Goal: Transaction & Acquisition: Register for event/course

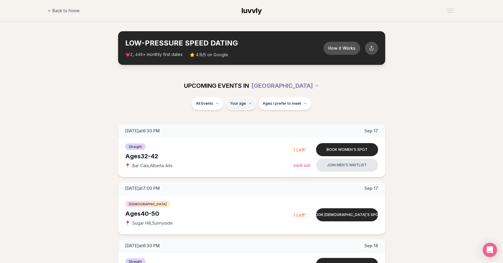
type input "**"
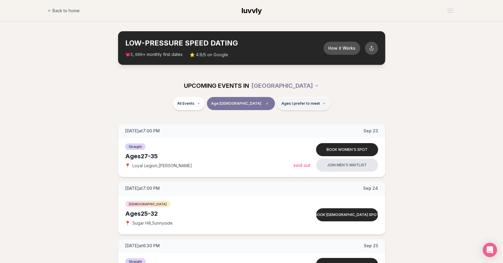
click at [283, 100] on button "Ages I prefer to meet" at bounding box center [303, 103] width 53 height 13
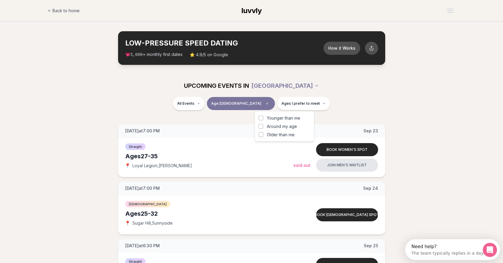
click at [266, 127] on label "Around my age" at bounding box center [284, 127] width 52 height 6
click at [263, 127] on button "Around my age" at bounding box center [260, 126] width 5 height 5
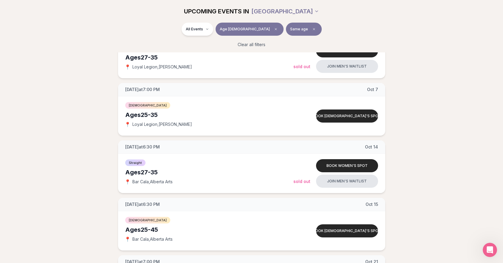
scroll to position [287, 0]
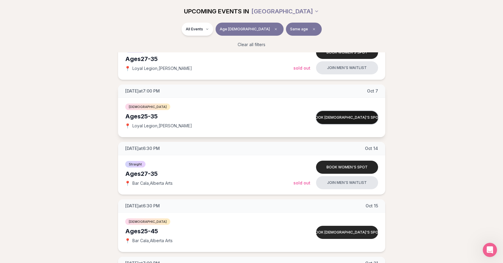
click at [341, 116] on button "Book [DEMOGRAPHIC_DATA]'s spot" at bounding box center [347, 117] width 62 height 13
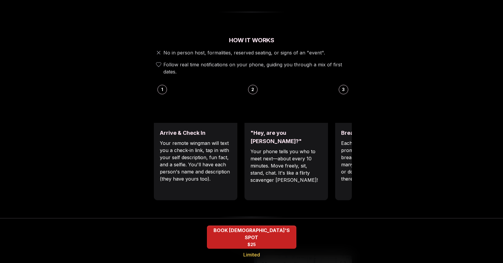
scroll to position [195, 0]
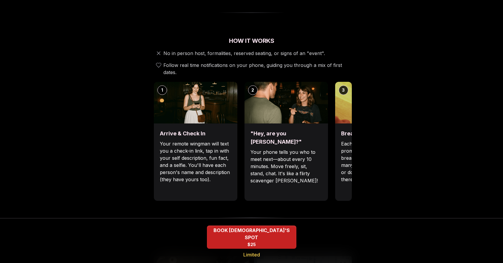
click at [292, 149] on p "Your phone tells you who to meet next—about every 10 minutes. Move freely, sit,…" at bounding box center [286, 167] width 72 height 36
click at [311, 99] on img at bounding box center [285, 103] width 83 height 42
click at [345, 86] on div "3" at bounding box center [343, 91] width 10 height 10
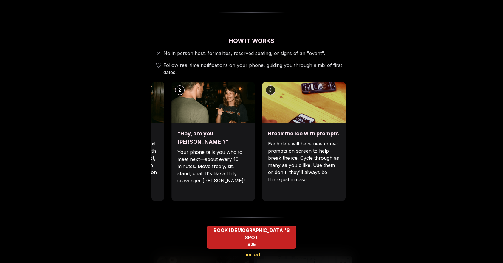
click at [262, 101] on img at bounding box center [303, 103] width 83 height 42
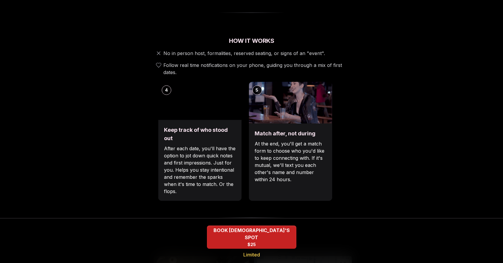
click at [106, 133] on div "Luvvly Speed Dating [DATE] Age Range 25 - 35 Orientation [DEMOGRAPHIC_DATA] Eve…" at bounding box center [252, 209] width 408 height 747
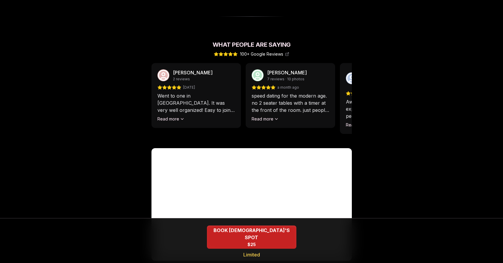
scroll to position [518, 0]
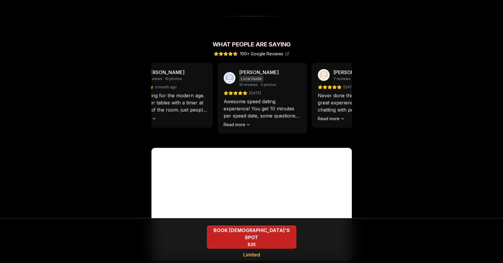
click at [163, 102] on div "speed dating for the modern age. no 2 seater tables with a timer at the front o…" at bounding box center [167, 107] width 77 height 30
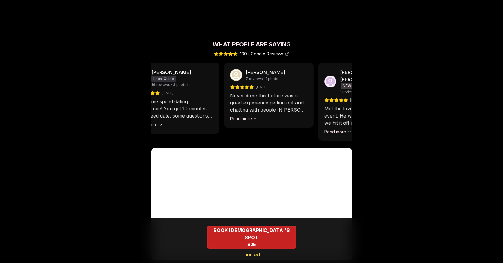
click at [186, 101] on p "Awesome speed dating experience! You get 10 minutes per speed date, some questi…" at bounding box center [174, 108] width 77 height 21
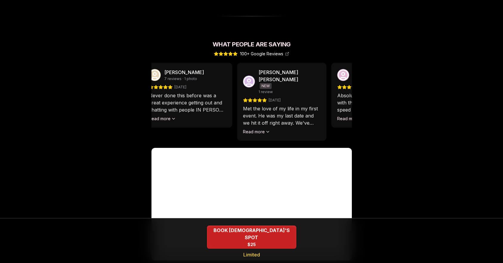
click at [181, 95] on p "Never done this before was a great experience getting out and chatting with peo…" at bounding box center [186, 102] width 77 height 21
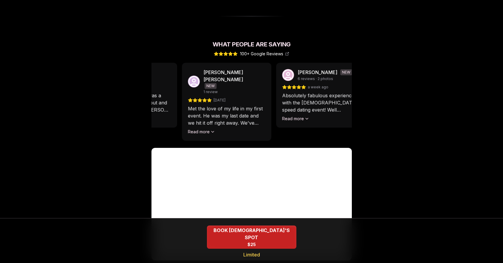
click at [215, 108] on p "Met the love of my life in my first event. He was my last date and we hit it of…" at bounding box center [226, 115] width 77 height 21
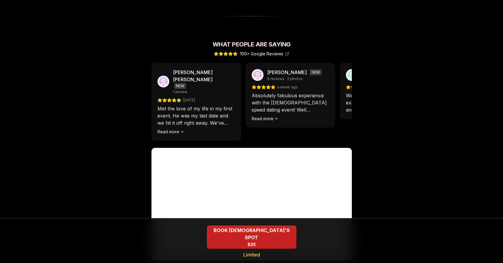
scroll to position [552, 0]
